Goal: Information Seeking & Learning: Learn about a topic

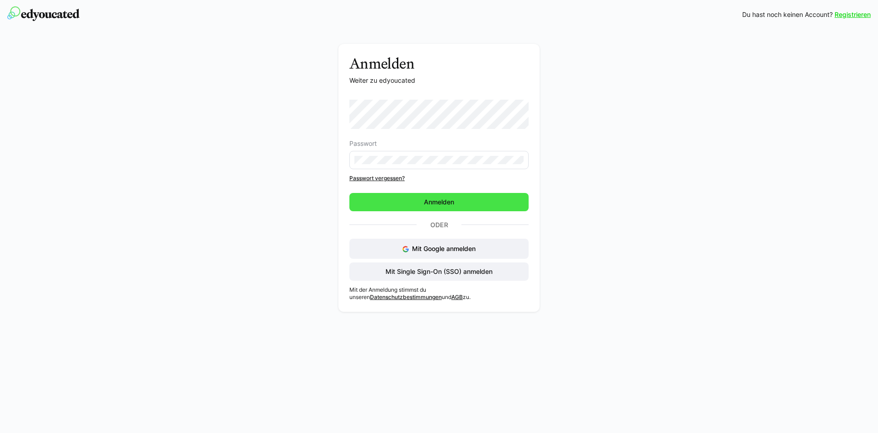
click at [396, 201] on span "Anmelden" at bounding box center [438, 202] width 179 height 18
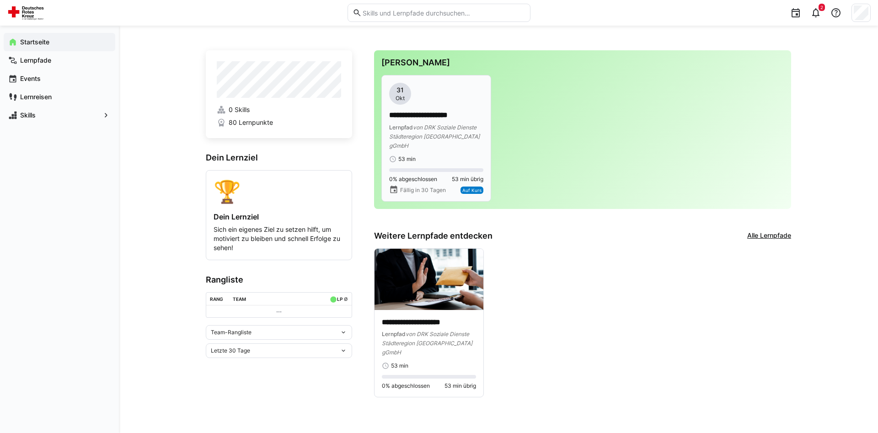
click at [433, 112] on p "**********" at bounding box center [436, 115] width 94 height 11
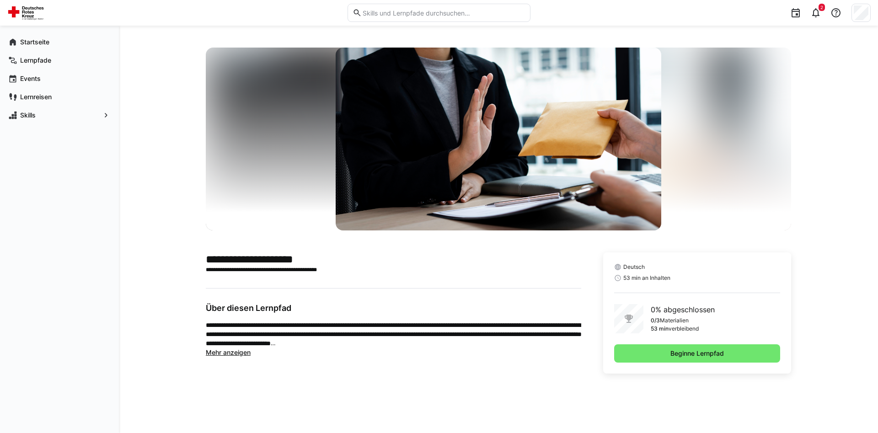
click at [833, 207] on div "**********" at bounding box center [498, 229] width 759 height 407
click at [669, 351] on span "Beginne Lernpfad" at bounding box center [697, 353] width 166 height 18
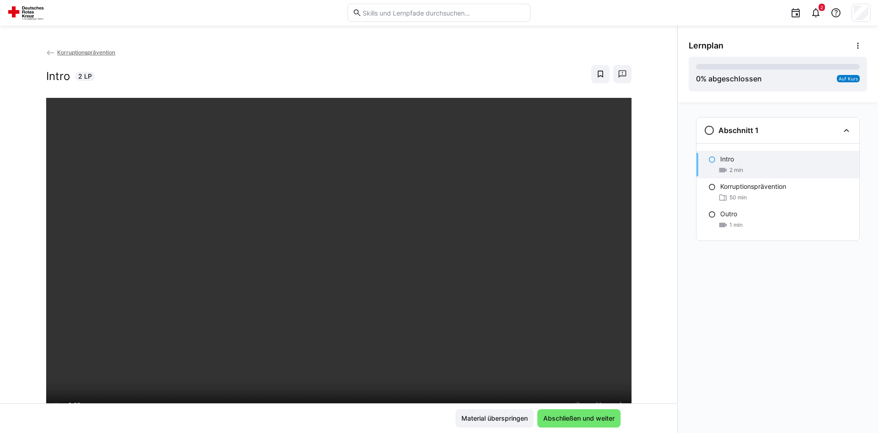
click at [744, 319] on div "Abschnitt 1 Intro 2 min Korruptionsprävention 50 min Outro 1 min" at bounding box center [778, 267] width 200 height 331
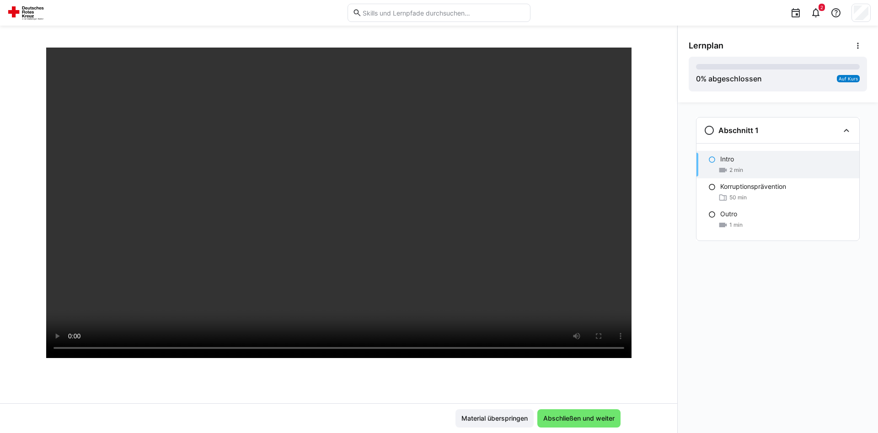
scroll to position [47, 0]
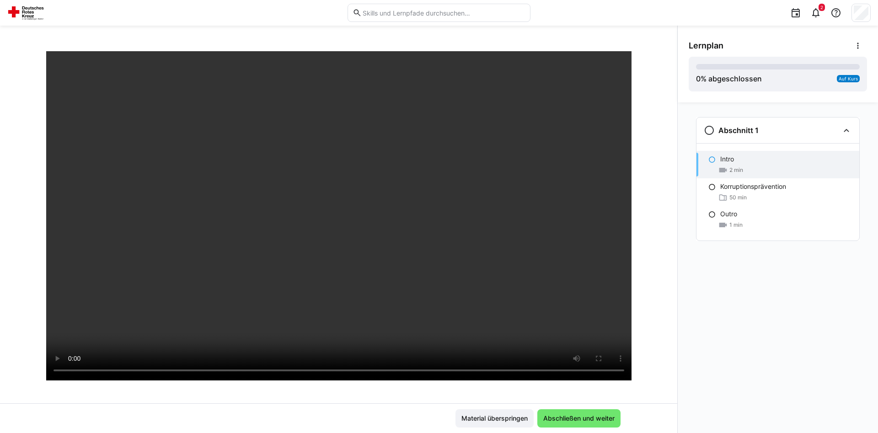
click at [749, 344] on div "Abschnitt 1 Intro 2 min Korruptionsprävention 50 min Outro 1 min" at bounding box center [778, 267] width 200 height 331
click at [582, 420] on span "Abschließen und weiter" at bounding box center [579, 418] width 74 height 9
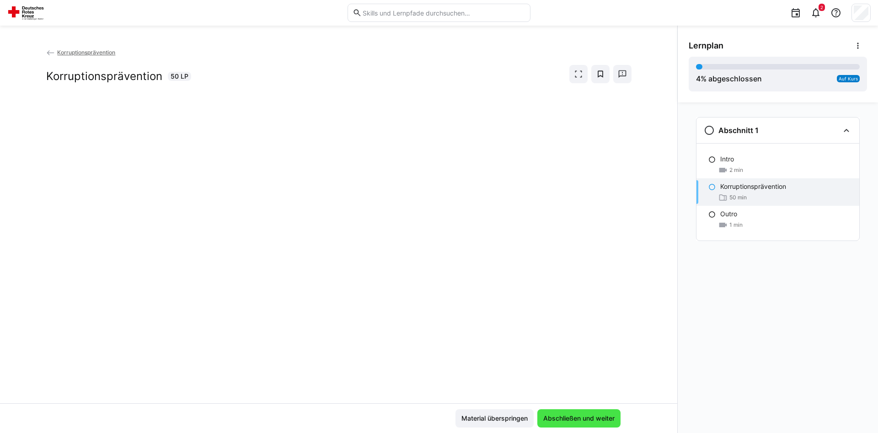
scroll to position [0, 0]
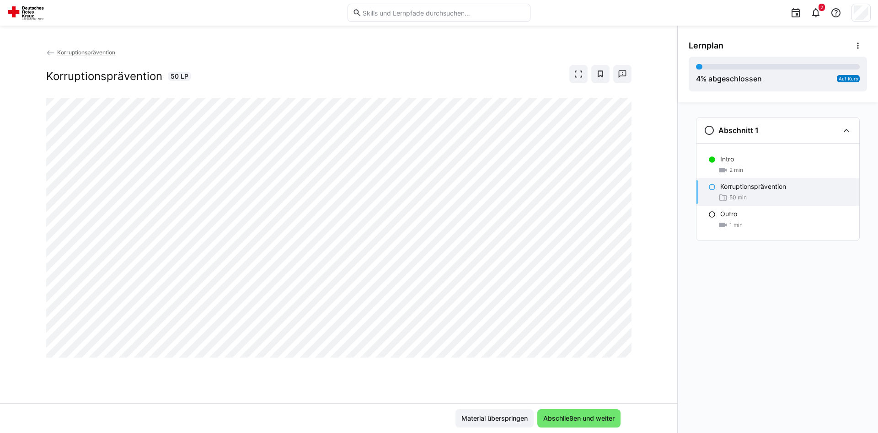
click at [271, 376] on div "Korruptionsprävention Korruptionsprävention 50 LP" at bounding box center [338, 226] width 677 height 356
click at [233, 394] on div "Korruptionsprävention Korruptionsprävention 50 LP" at bounding box center [338, 226] width 677 height 356
click at [367, 55] on app-back-navigation "Korruptionsprävention" at bounding box center [338, 53] width 585 height 10
click at [788, 294] on div "Abschnitt 1 Intro 2 min Korruptionsprävention 50 min Outro 1 min" at bounding box center [778, 267] width 200 height 331
click at [772, 283] on div "Abschnitt 1 Intro 2 min Korruptionsprävention 50 min Outro 1 min" at bounding box center [778, 267] width 200 height 331
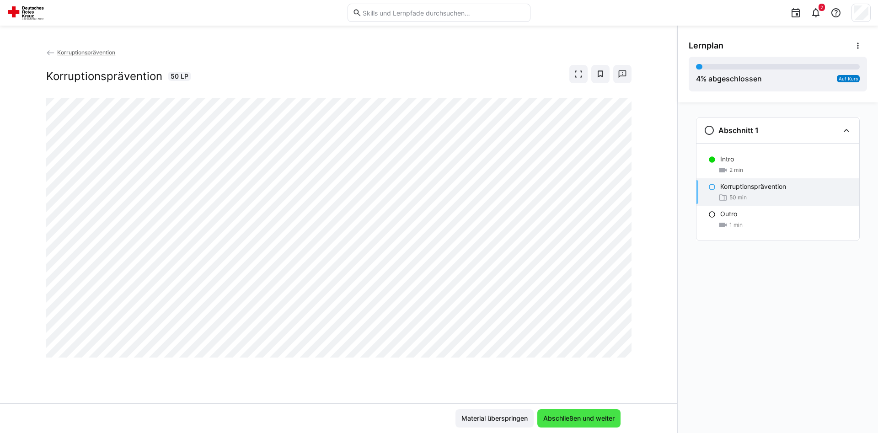
click at [549, 418] on span "Abschließen und weiter" at bounding box center [579, 418] width 74 height 9
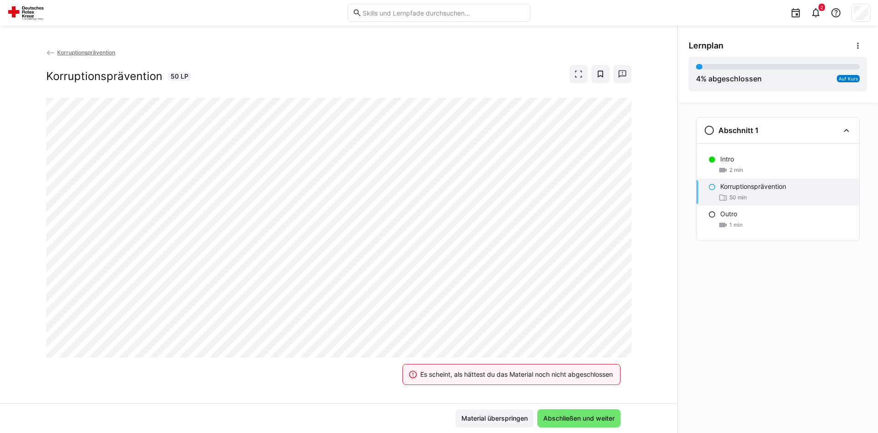
click at [512, 375] on div "Es scheint, als hättest du das Material noch nicht abgeschlossen" at bounding box center [516, 374] width 193 height 9
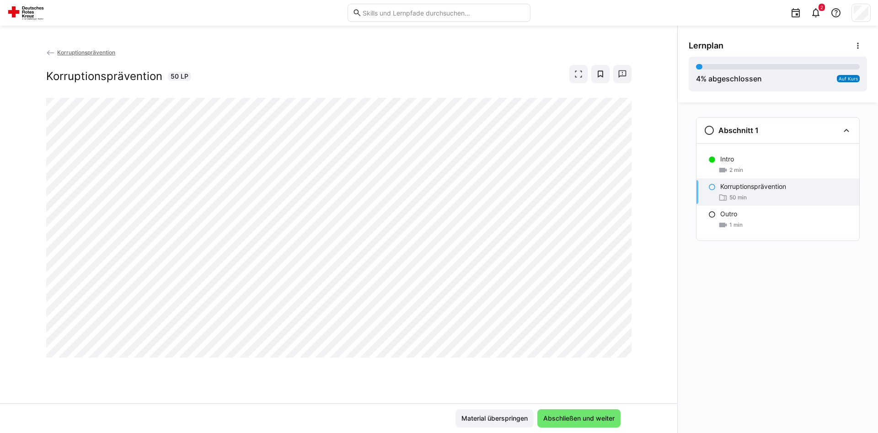
click at [366, 90] on div "Korruptionsprävention Korruptionsprävention 50 LP" at bounding box center [338, 73] width 585 height 50
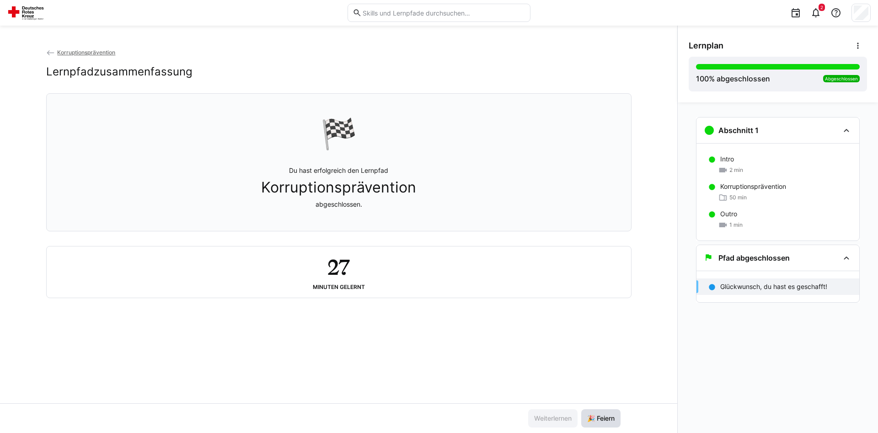
click at [604, 419] on span "🎉 Feiern" at bounding box center [601, 418] width 30 height 9
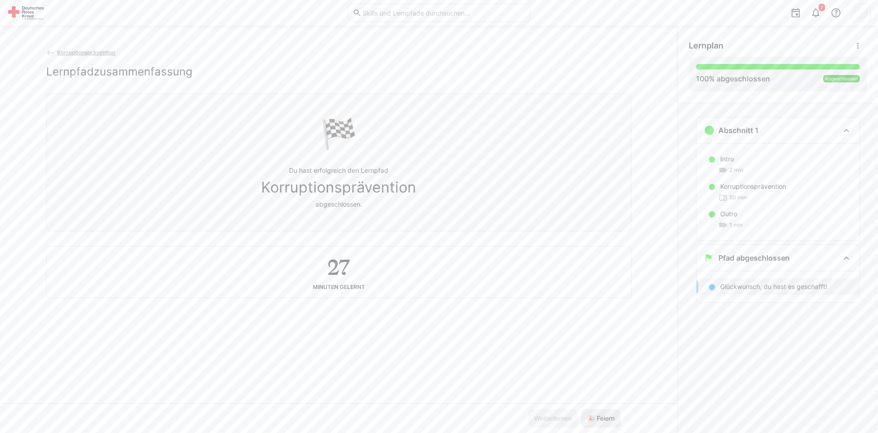
click at [604, 419] on span "🎉 Feiern" at bounding box center [601, 418] width 30 height 9
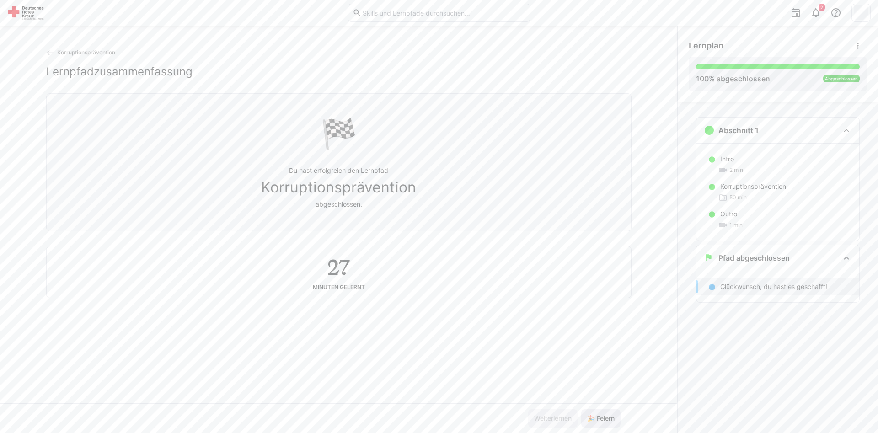
click at [604, 419] on span "🎉 Feiern" at bounding box center [601, 418] width 30 height 9
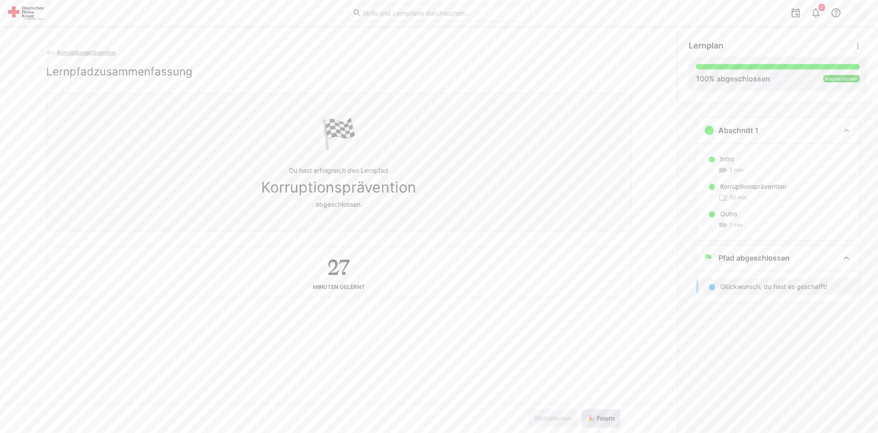
click at [604, 419] on span "🎉 Feiern" at bounding box center [601, 418] width 30 height 9
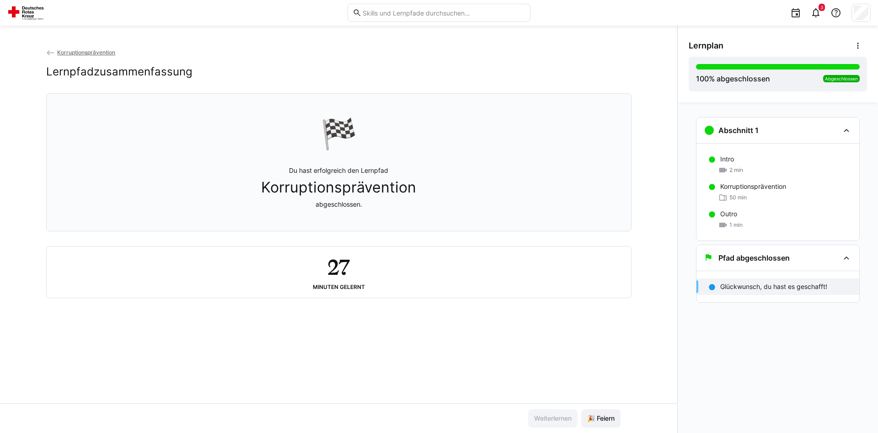
click at [756, 288] on p "Glückwunsch, du hast es geschafft!" at bounding box center [773, 286] width 107 height 9
click at [849, 256] on eds-icon at bounding box center [846, 257] width 11 height 11
click at [763, 216] on div "Outro" at bounding box center [786, 213] width 132 height 9
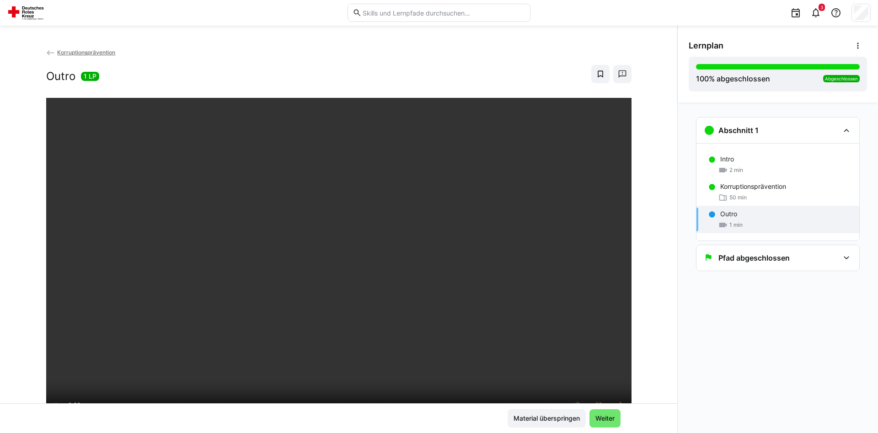
click at [742, 375] on div "Abschnitt 1 Intro 2 min Korruptionsprävention 50 min Outro 1 min Pfad abgeschlo…" at bounding box center [778, 267] width 200 height 331
click at [74, 48] on app-back-navigation "Korruptionsprävention" at bounding box center [338, 53] width 585 height 10
click at [75, 51] on span "Korruptionsprävention" at bounding box center [86, 52] width 58 height 7
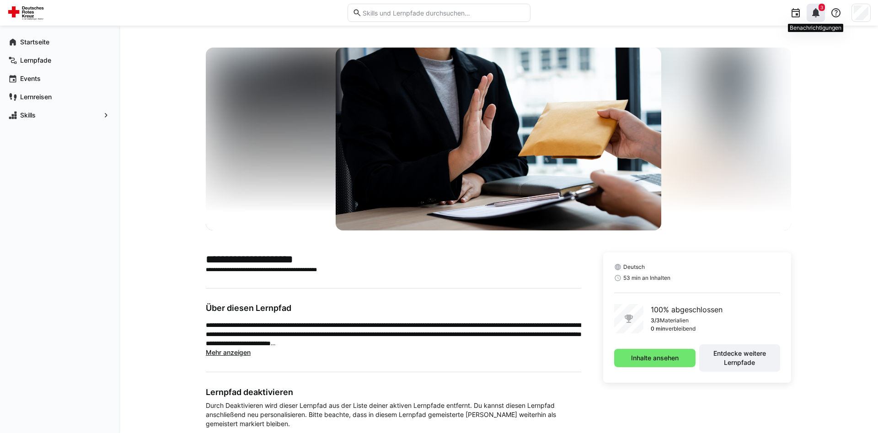
click at [814, 13] on eds-icon at bounding box center [815, 12] width 11 height 11
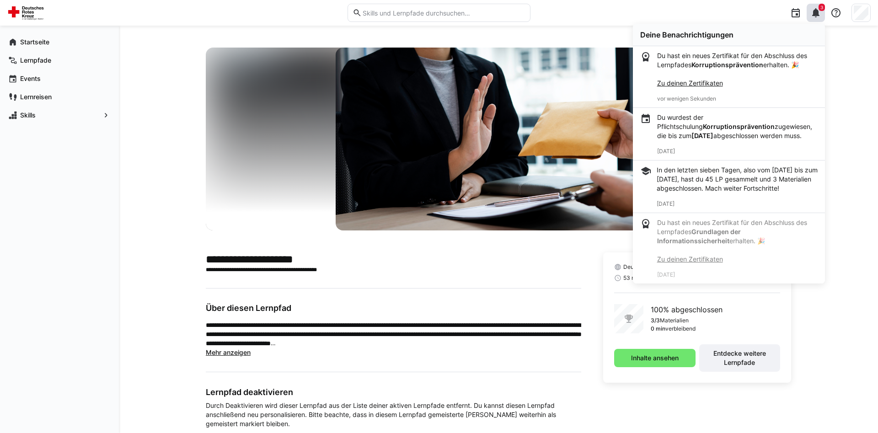
click at [695, 84] on link "Zu deinen Zertifikaten" at bounding box center [690, 83] width 66 height 8
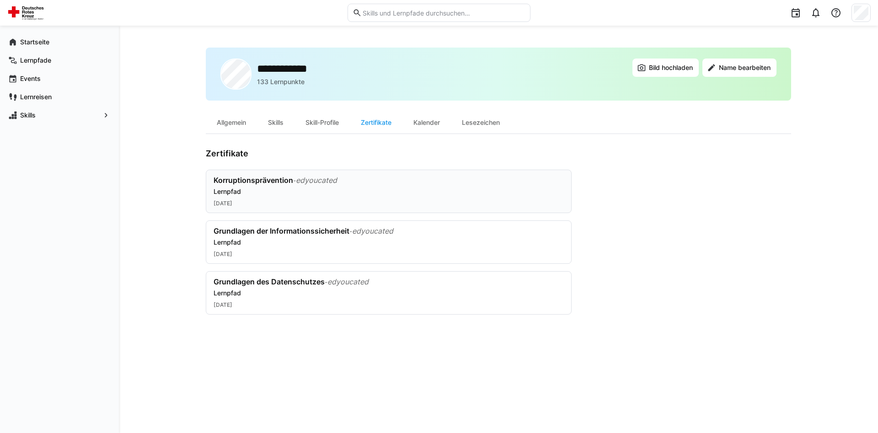
click at [361, 185] on div "Korruptionsprävention - edyoucated" at bounding box center [389, 181] width 350 height 10
click at [28, 17] on img at bounding box center [27, 12] width 40 height 15
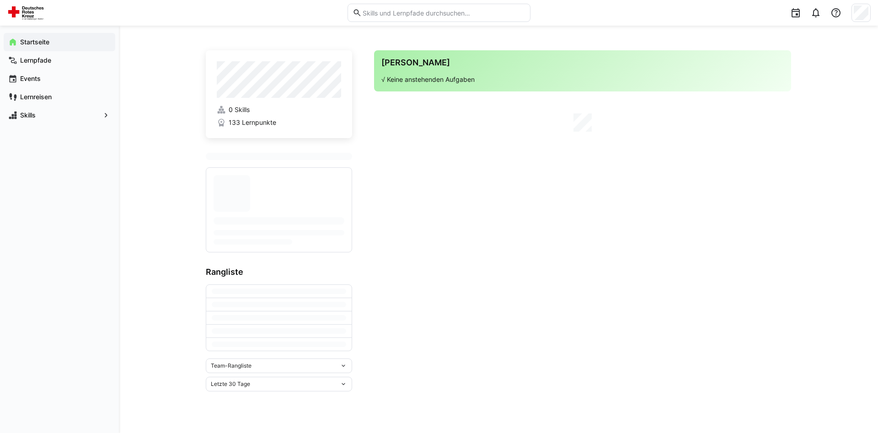
click at [0, 0] on app-navigation-label "Startseite" at bounding box center [0, 0] width 0 height 0
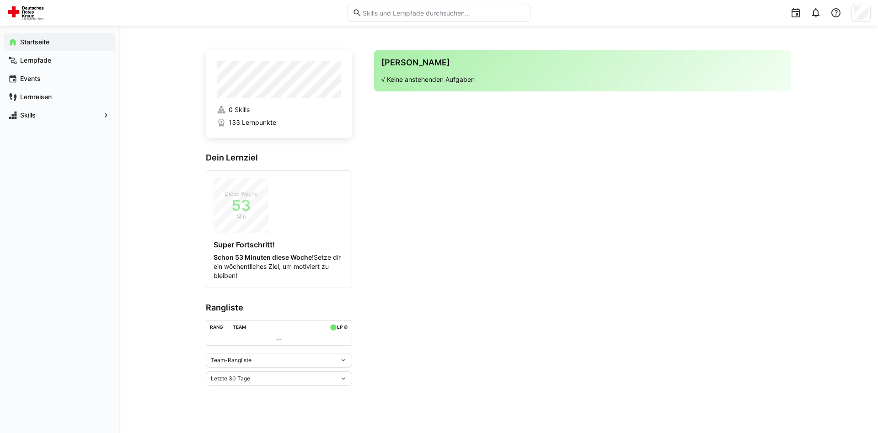
click at [278, 360] on div "Team-Rangliste" at bounding box center [275, 360] width 129 height 6
click at [217, 377] on div "Team-Rangliste" at bounding box center [278, 379] width 135 height 7
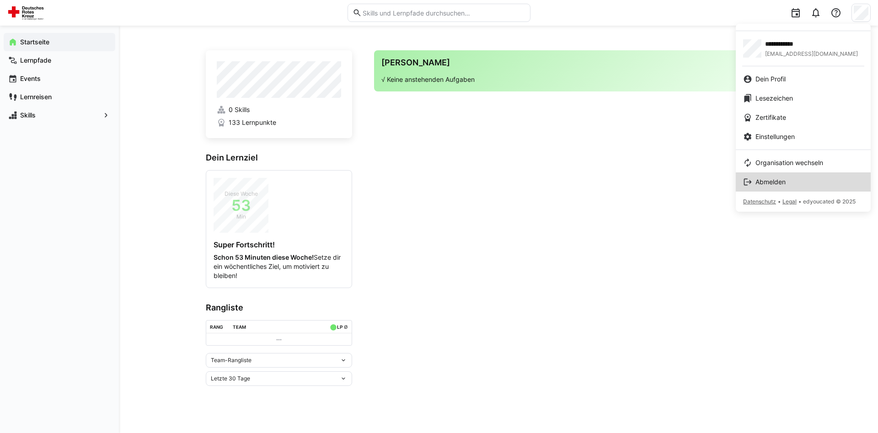
click at [798, 183] on div "Abmelden" at bounding box center [803, 181] width 120 height 9
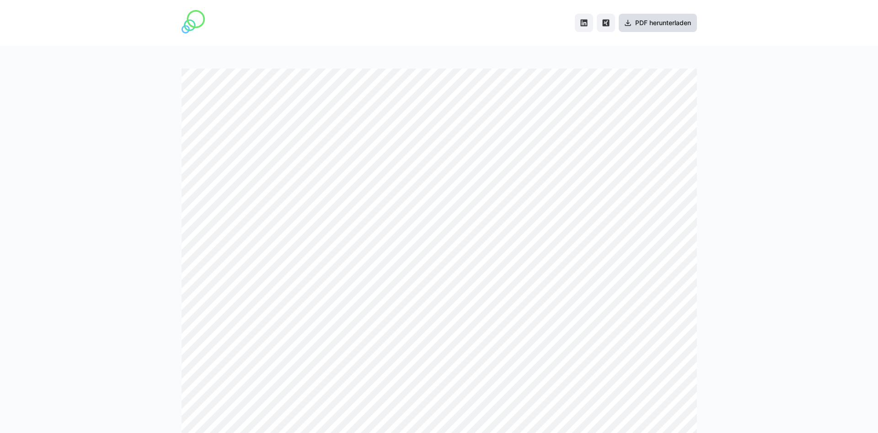
click at [661, 15] on span "PDF herunterladen" at bounding box center [658, 23] width 78 height 18
